Goal: Use online tool/utility: Utilize a website feature to perform a specific function

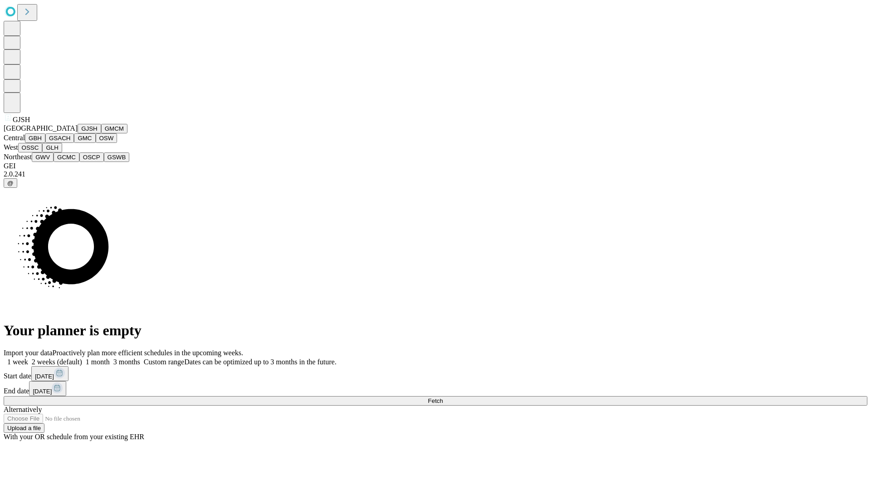
click at [78, 133] on button "GJSH" at bounding box center [90, 129] width 24 height 10
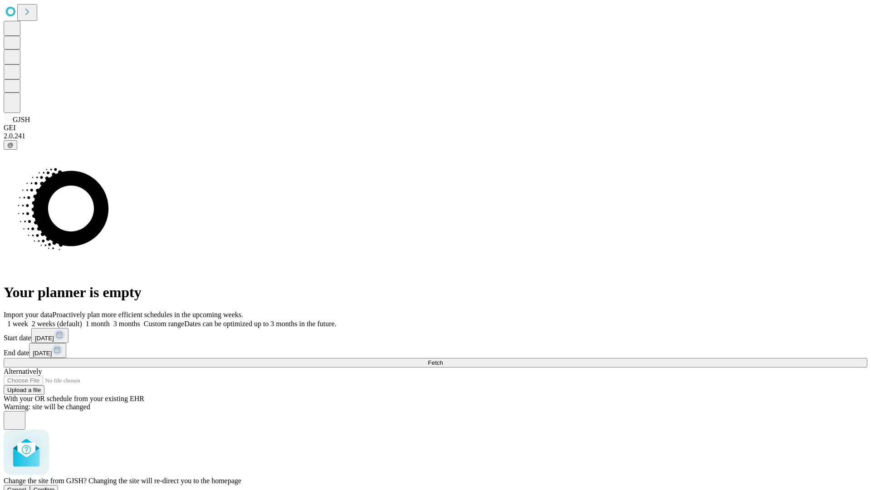
click at [55, 486] on span "Confirm" at bounding box center [44, 489] width 21 height 7
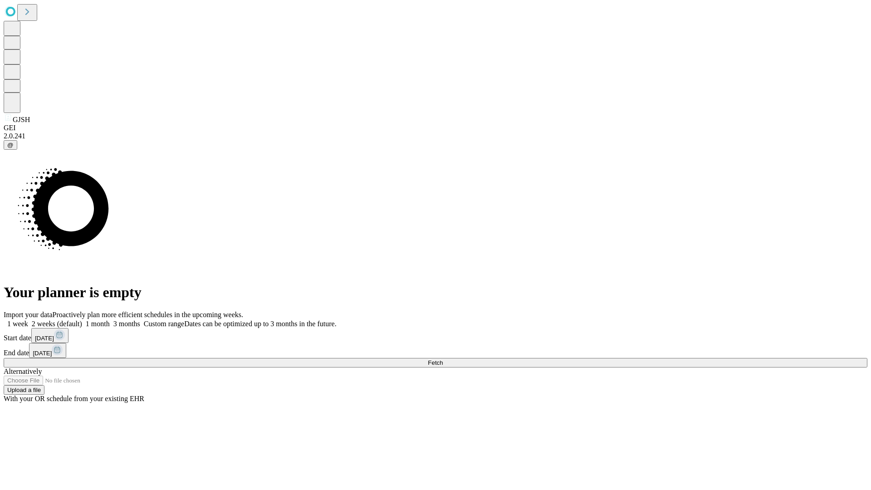
click at [82, 320] on label "2 weeks (default)" at bounding box center [55, 324] width 54 height 8
click at [443, 359] on span "Fetch" at bounding box center [435, 362] width 15 height 7
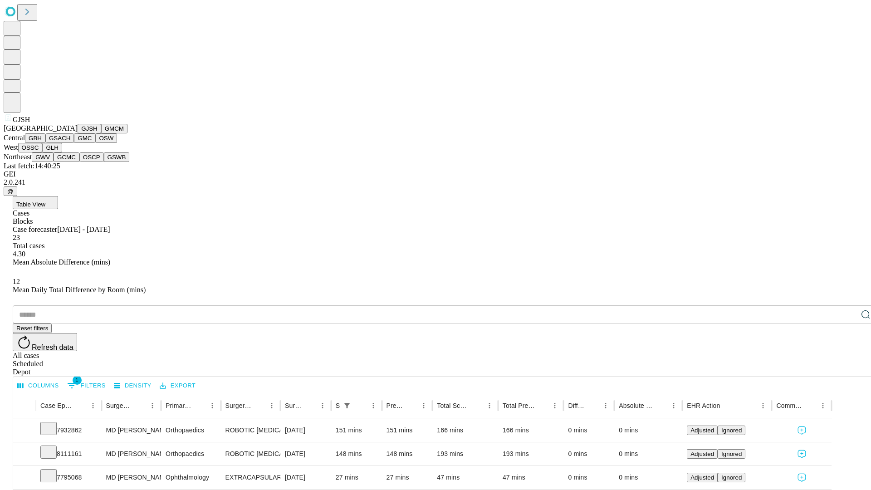
click at [101, 133] on button "GMCM" at bounding box center [114, 129] width 26 height 10
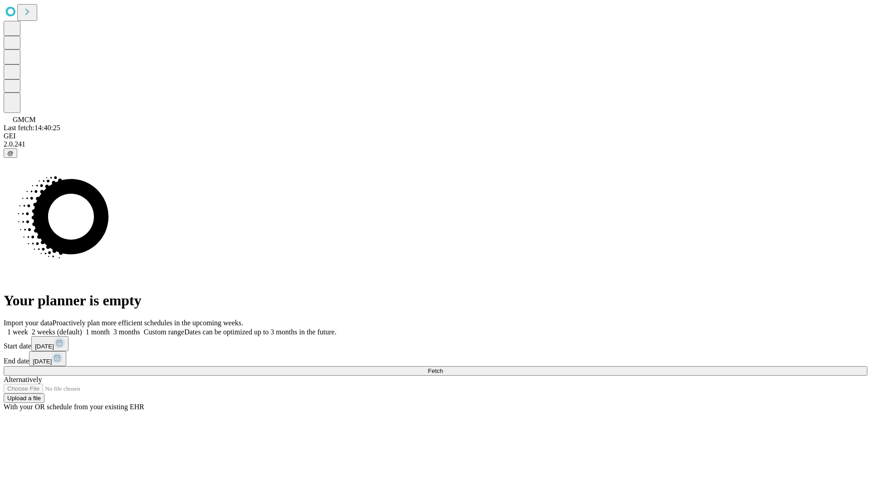
click at [82, 328] on label "2 weeks (default)" at bounding box center [55, 332] width 54 height 8
click at [443, 367] on span "Fetch" at bounding box center [435, 370] width 15 height 7
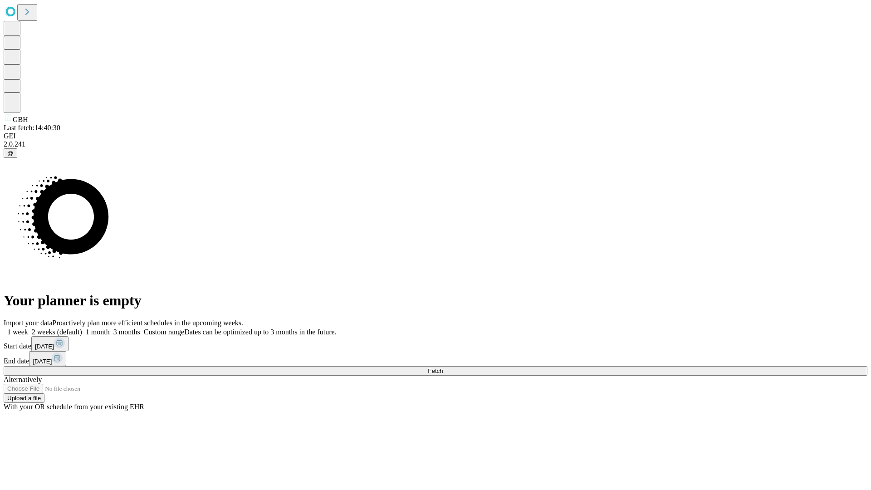
click at [82, 328] on label "2 weeks (default)" at bounding box center [55, 332] width 54 height 8
click at [443, 367] on span "Fetch" at bounding box center [435, 370] width 15 height 7
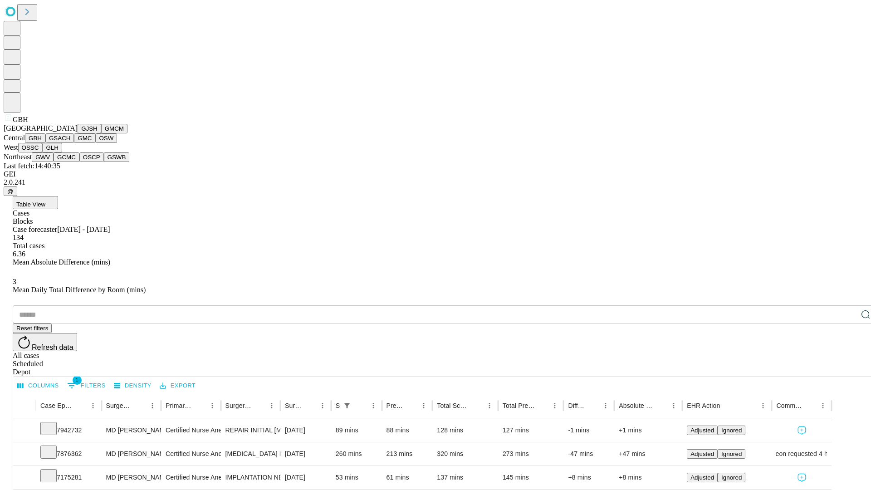
click at [70, 143] on button "GSACH" at bounding box center [59, 138] width 29 height 10
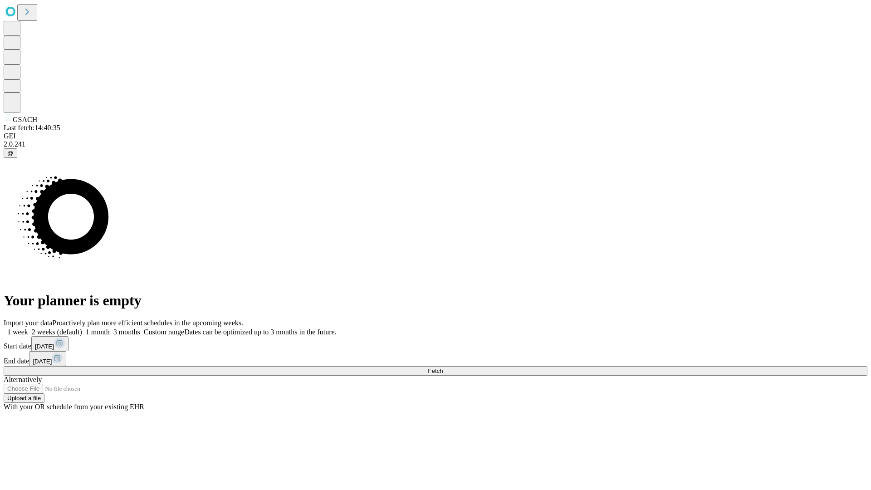
click at [82, 328] on label "2 weeks (default)" at bounding box center [55, 332] width 54 height 8
click at [443, 367] on span "Fetch" at bounding box center [435, 370] width 15 height 7
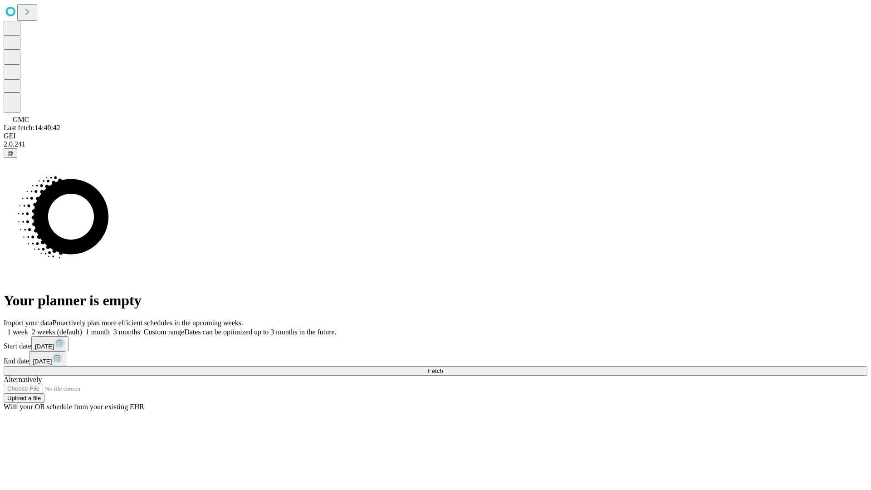
click at [82, 328] on label "2 weeks (default)" at bounding box center [55, 332] width 54 height 8
click at [443, 367] on span "Fetch" at bounding box center [435, 370] width 15 height 7
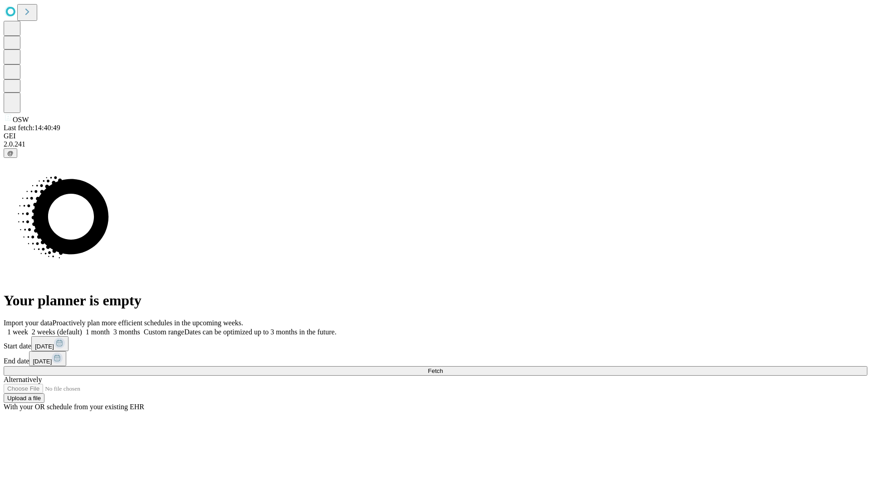
click at [82, 328] on label "2 weeks (default)" at bounding box center [55, 332] width 54 height 8
click at [443, 367] on span "Fetch" at bounding box center [435, 370] width 15 height 7
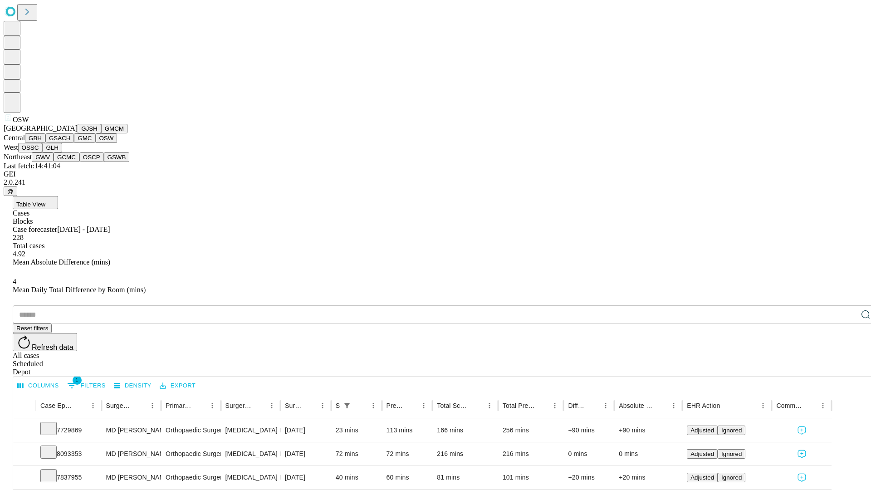
click at [43, 152] on button "OSSC" at bounding box center [30, 148] width 24 height 10
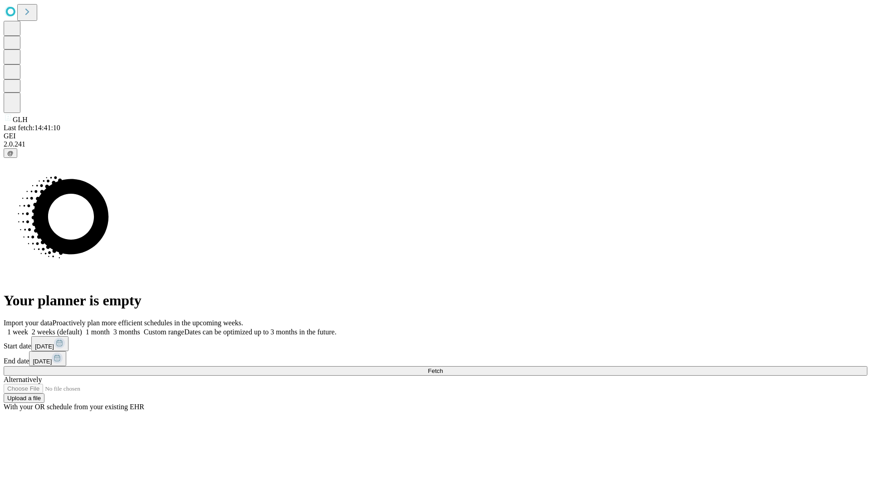
click at [82, 328] on label "2 weeks (default)" at bounding box center [55, 332] width 54 height 8
click at [443, 367] on span "Fetch" at bounding box center [435, 370] width 15 height 7
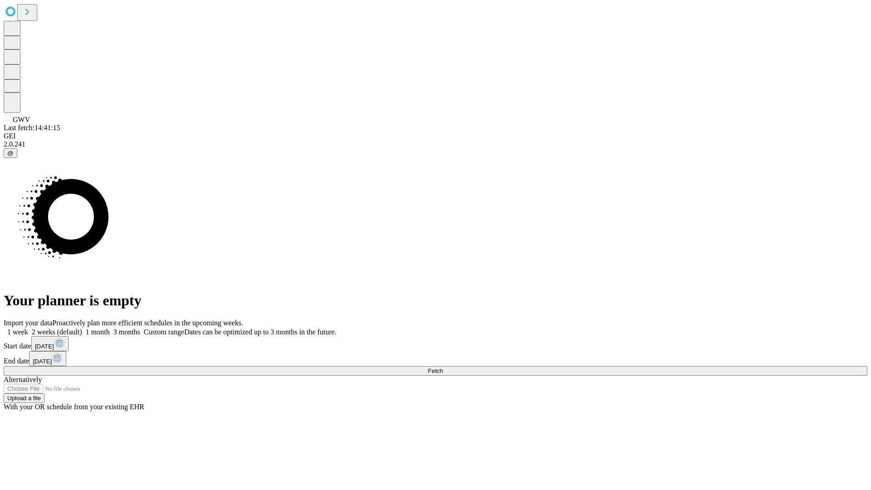
click at [443, 367] on span "Fetch" at bounding box center [435, 370] width 15 height 7
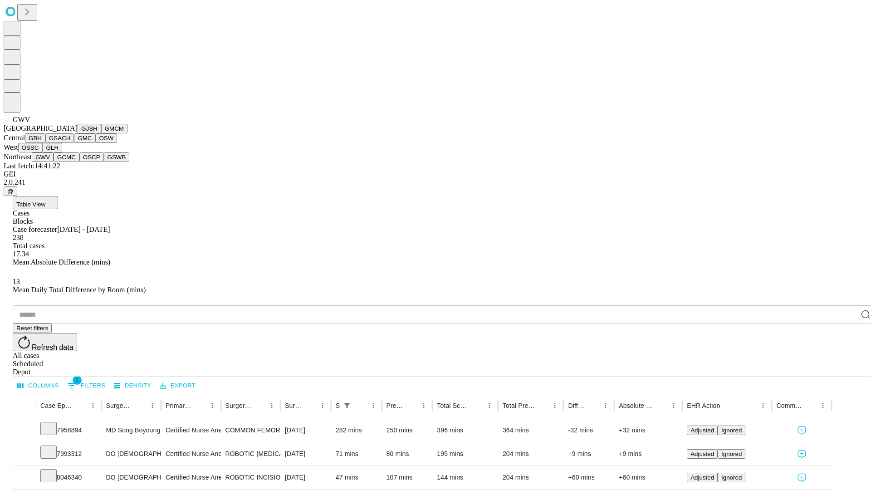
click at [70, 162] on button "GCMC" at bounding box center [67, 157] width 26 height 10
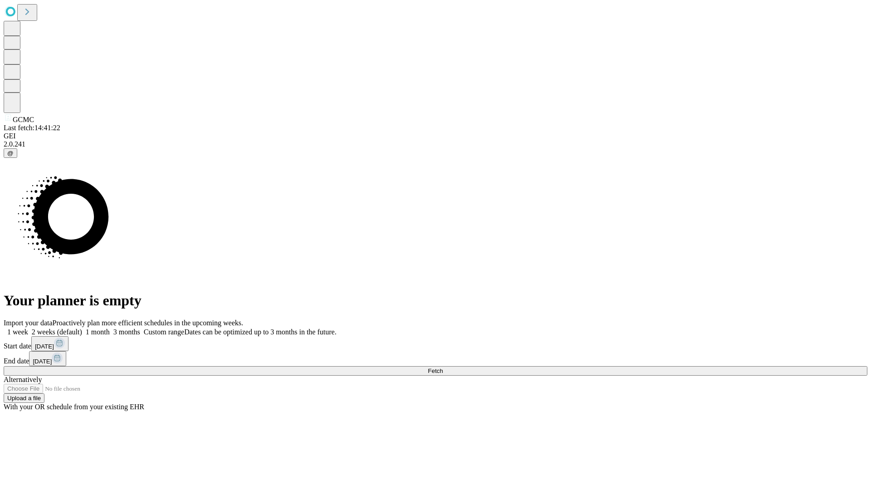
click at [82, 328] on label "2 weeks (default)" at bounding box center [55, 332] width 54 height 8
click at [443, 367] on span "Fetch" at bounding box center [435, 370] width 15 height 7
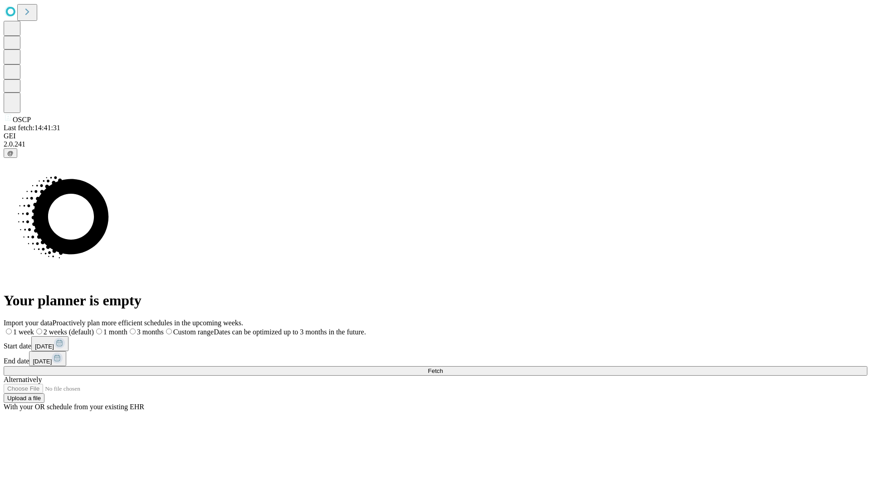
click at [443, 367] on span "Fetch" at bounding box center [435, 370] width 15 height 7
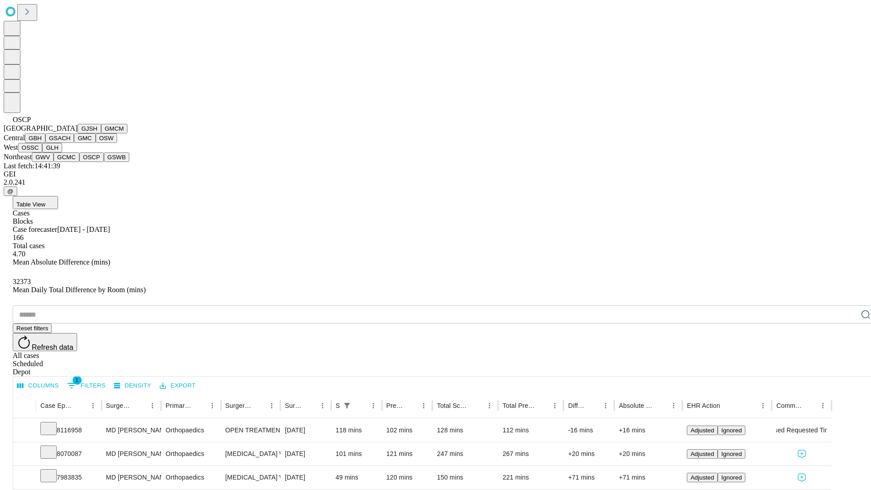
click at [104, 162] on button "GSWB" at bounding box center [117, 157] width 26 height 10
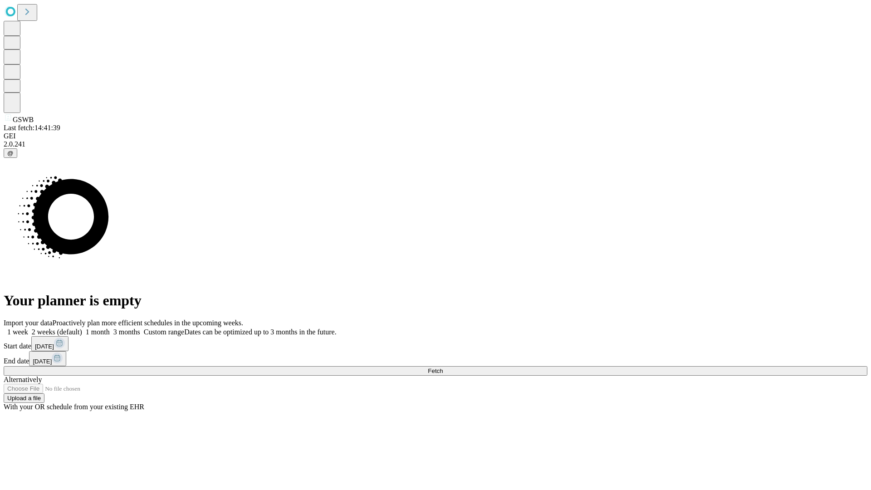
click at [82, 328] on label "2 weeks (default)" at bounding box center [55, 332] width 54 height 8
click at [443, 367] on span "Fetch" at bounding box center [435, 370] width 15 height 7
